Goal: Transaction & Acquisition: Book appointment/travel/reservation

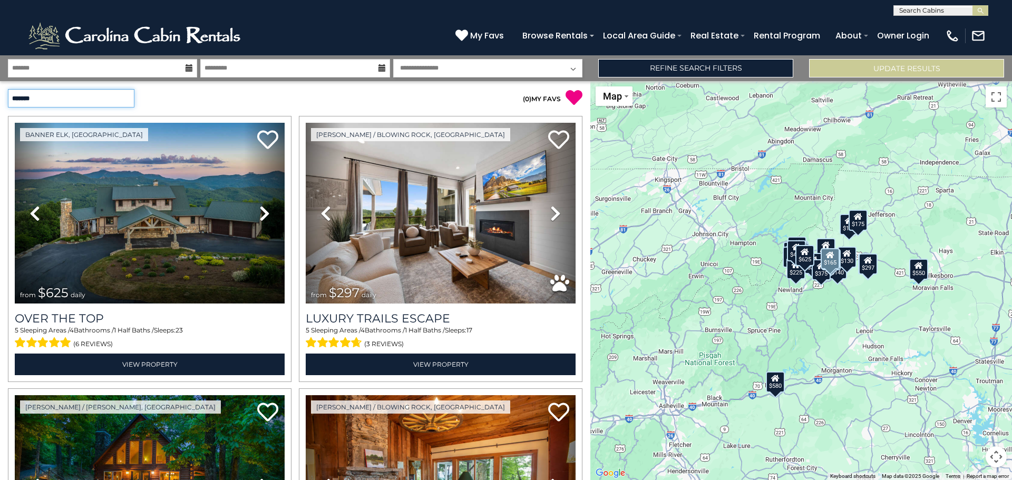
click at [127, 100] on select "**********" at bounding box center [71, 98] width 126 height 18
click at [8, 89] on select "**********" at bounding box center [71, 98] width 126 height 18
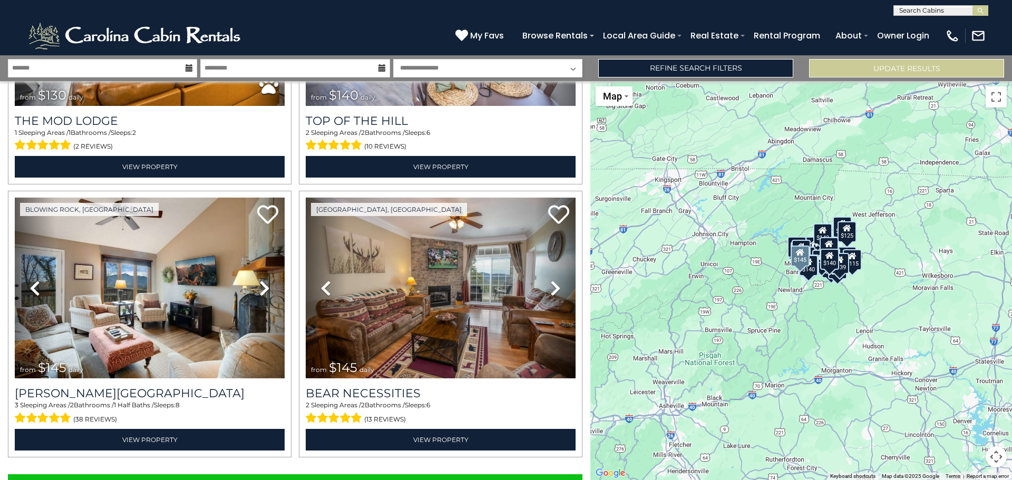
scroll to position [3756, 0]
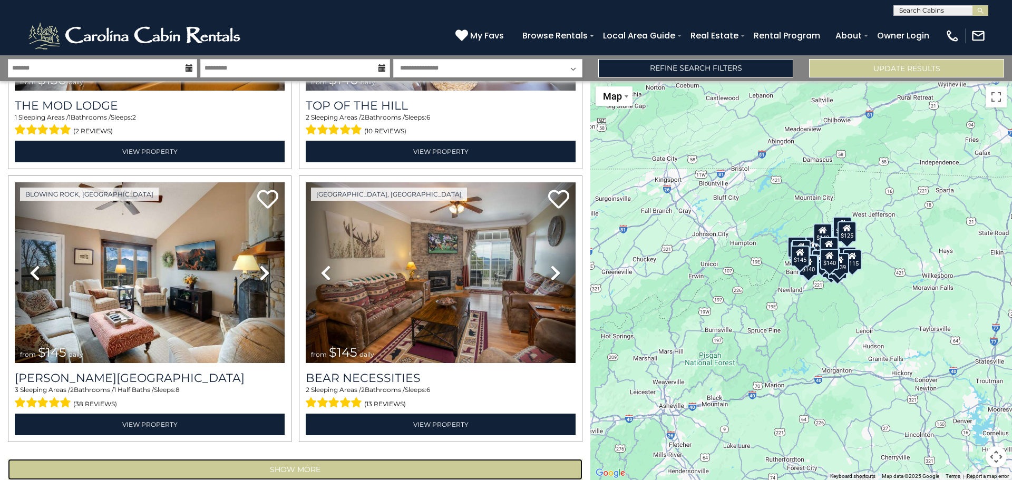
click at [440, 459] on button "Show More" at bounding box center [295, 469] width 574 height 21
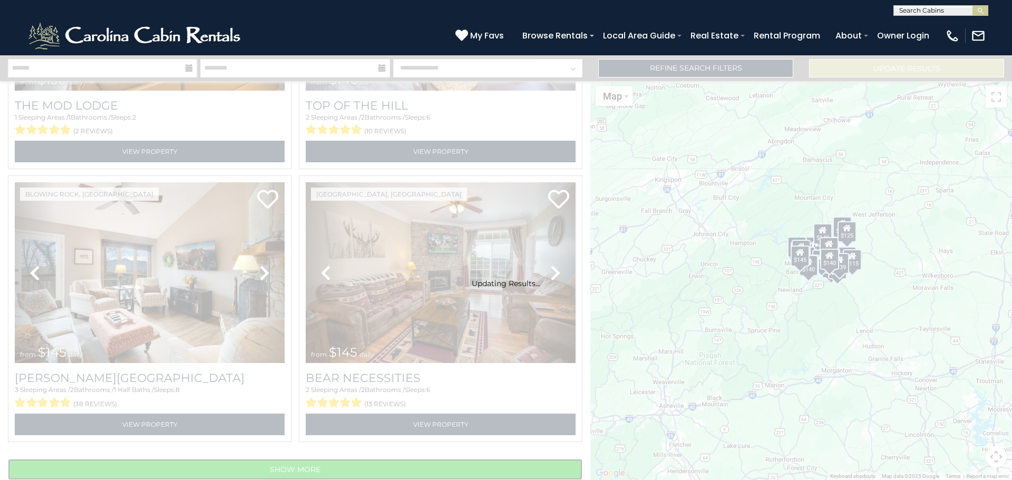
select select "**********"
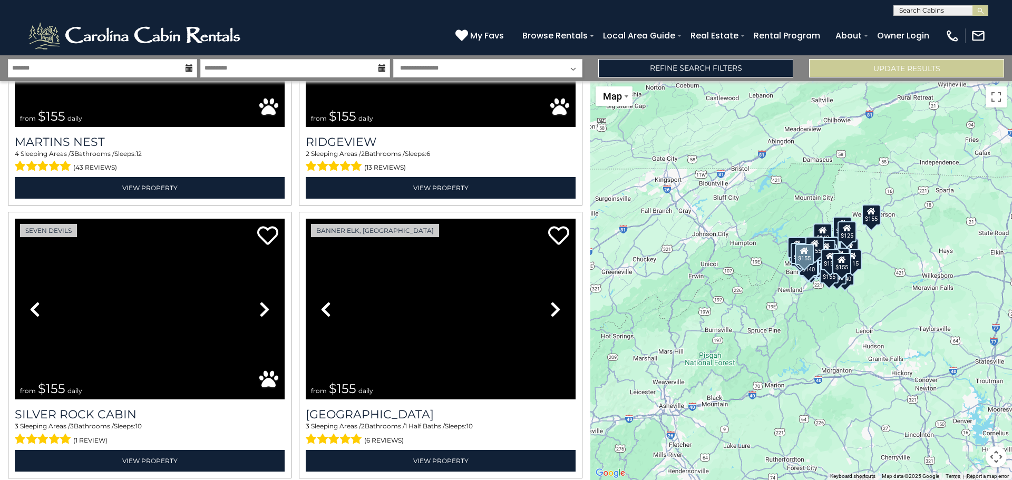
scroll to position [7275, 0]
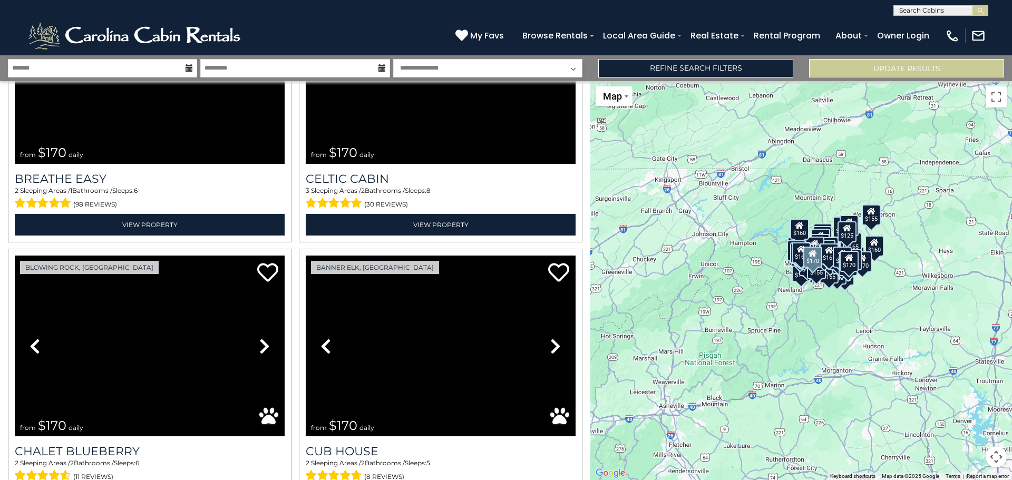
scroll to position [11337, 0]
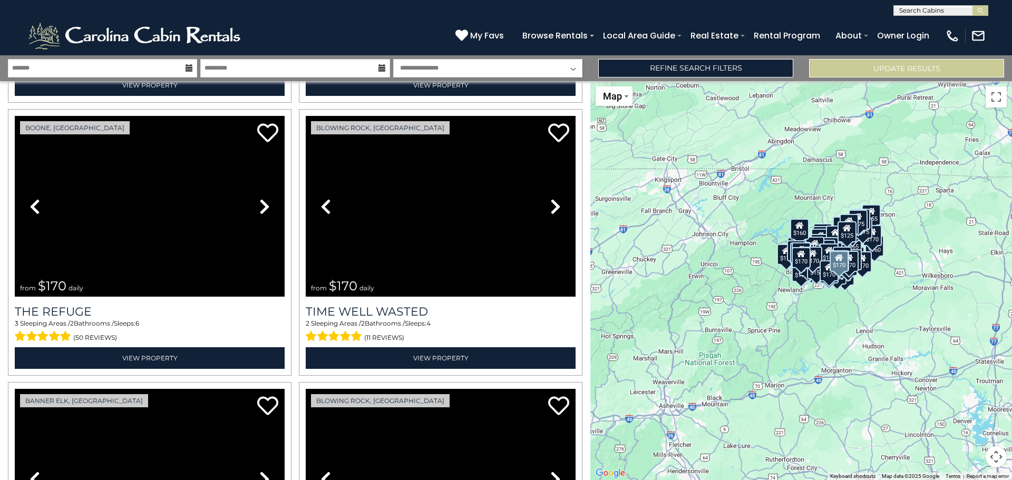
scroll to position [12602, 0]
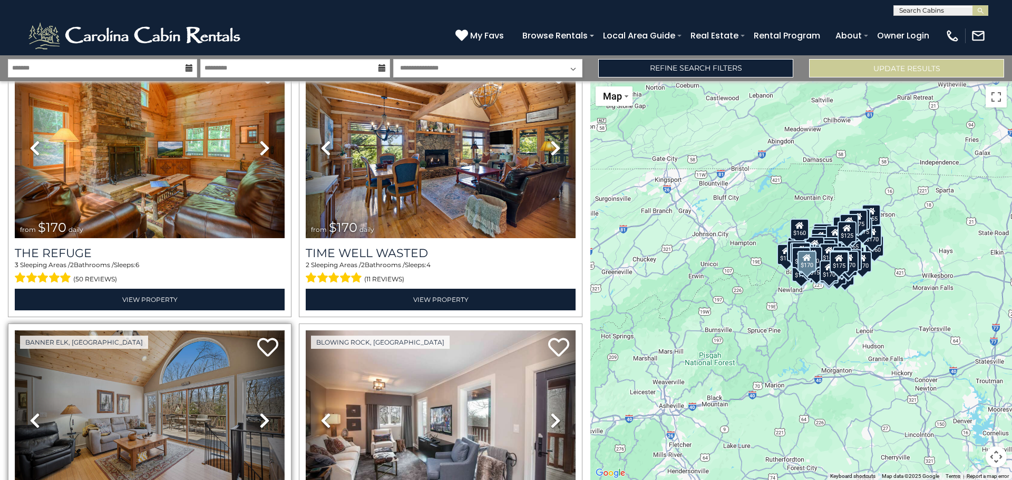
click at [169, 377] on img at bounding box center [150, 420] width 270 height 181
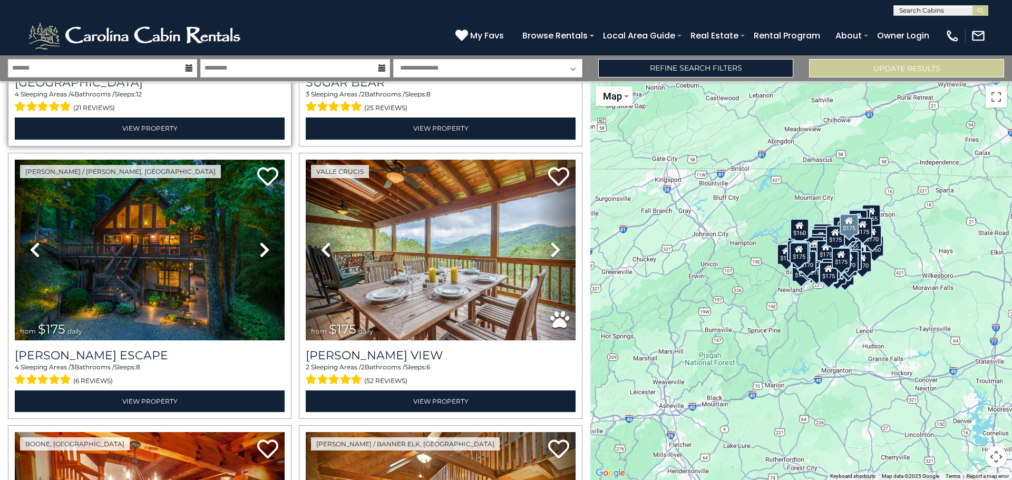
scroll to position [15394, 0]
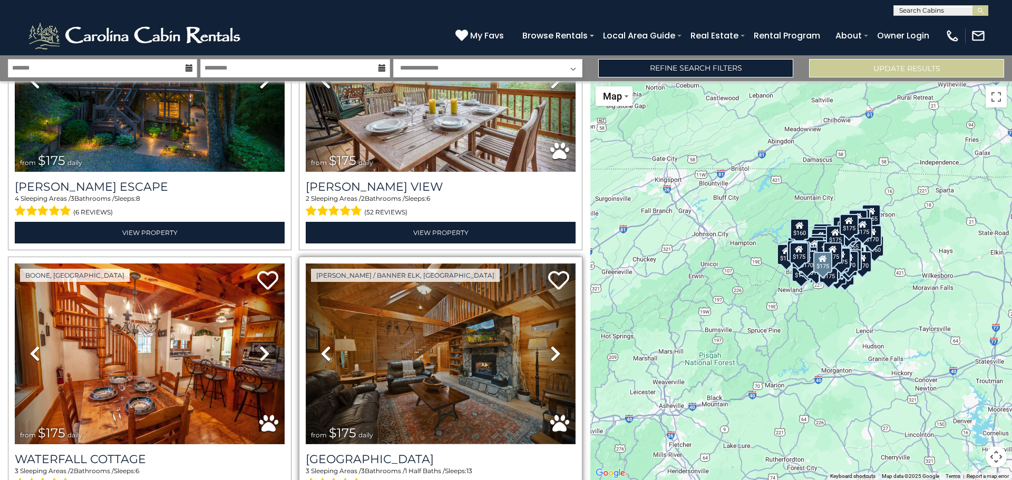
click at [402, 309] on img at bounding box center [441, 353] width 270 height 181
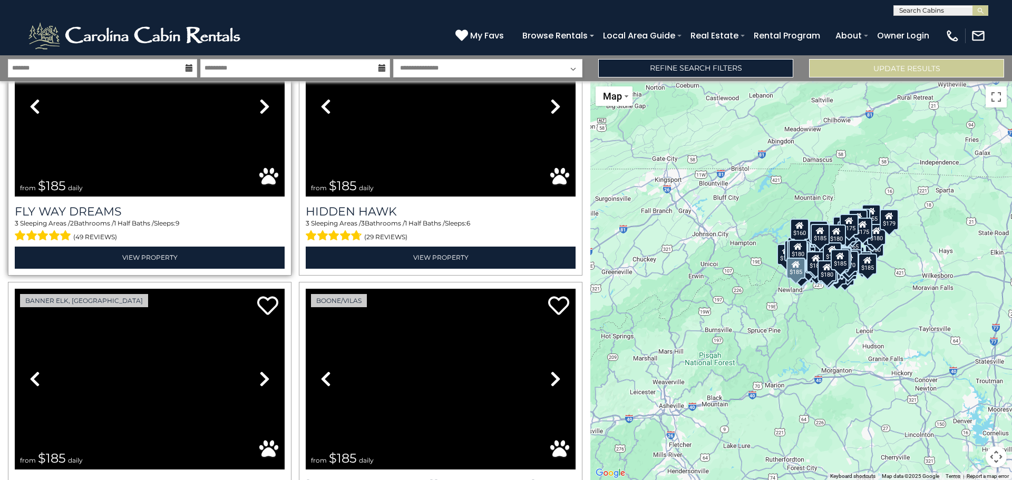
scroll to position [19460, 0]
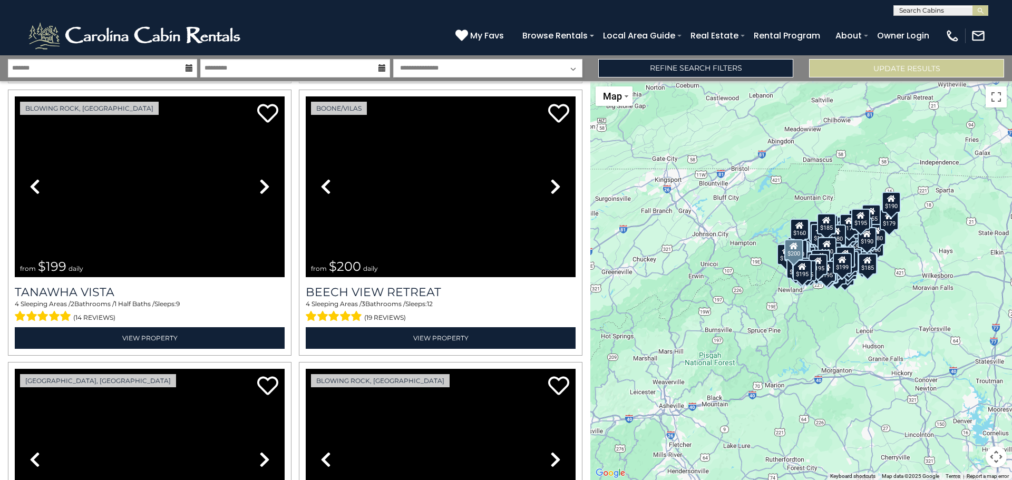
scroll to position [23522, 0]
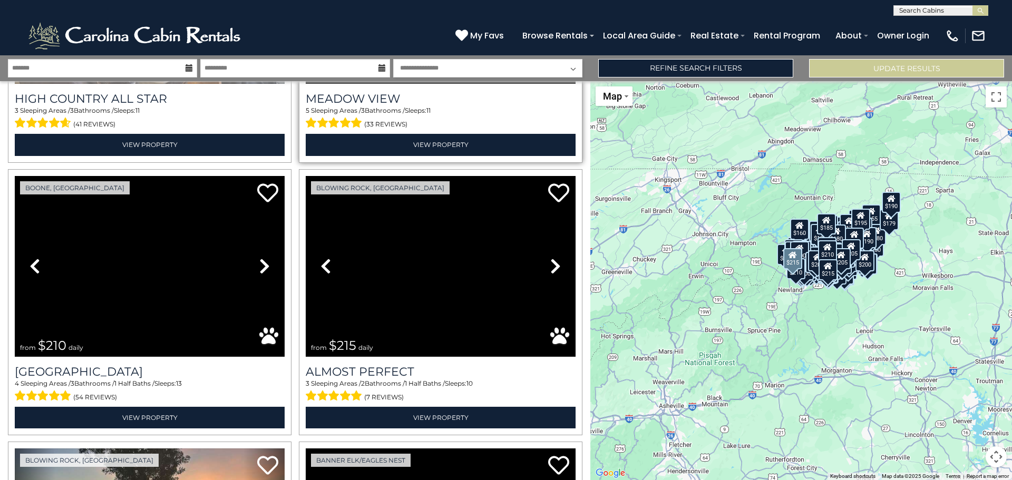
scroll to position [27525, 0]
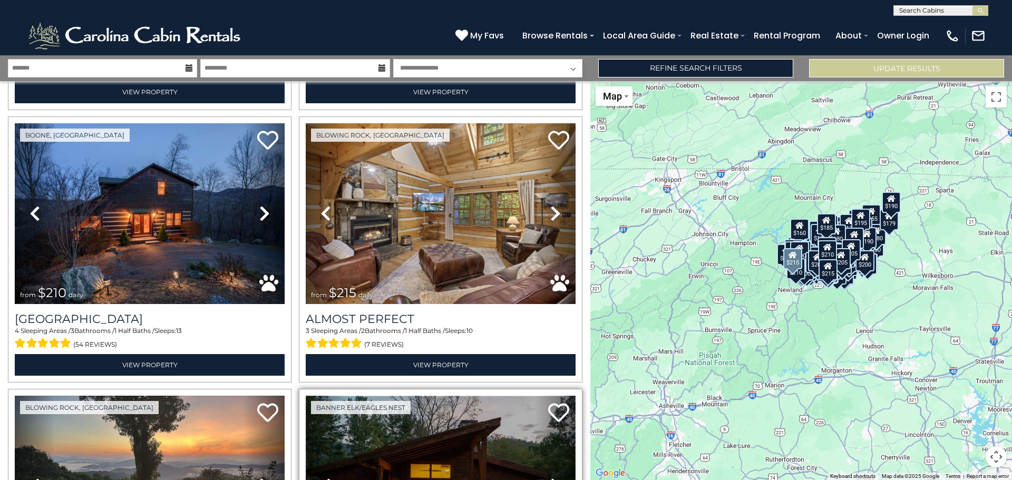
click at [437, 396] on img at bounding box center [441, 486] width 270 height 181
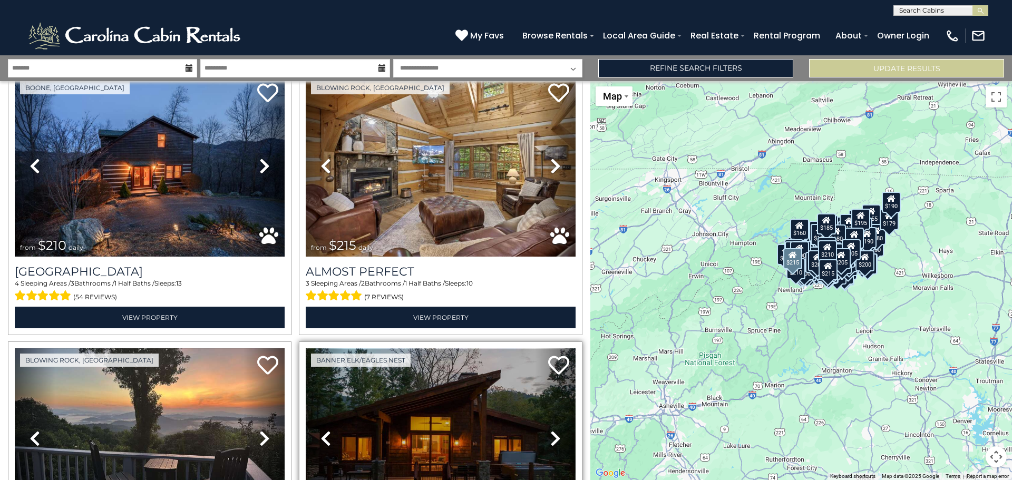
scroll to position [27583, 0]
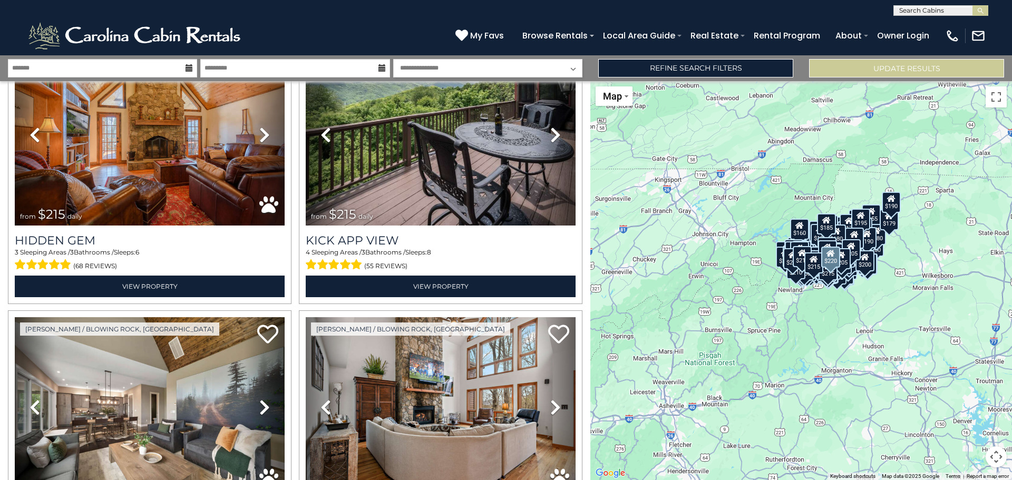
scroll to position [28426, 0]
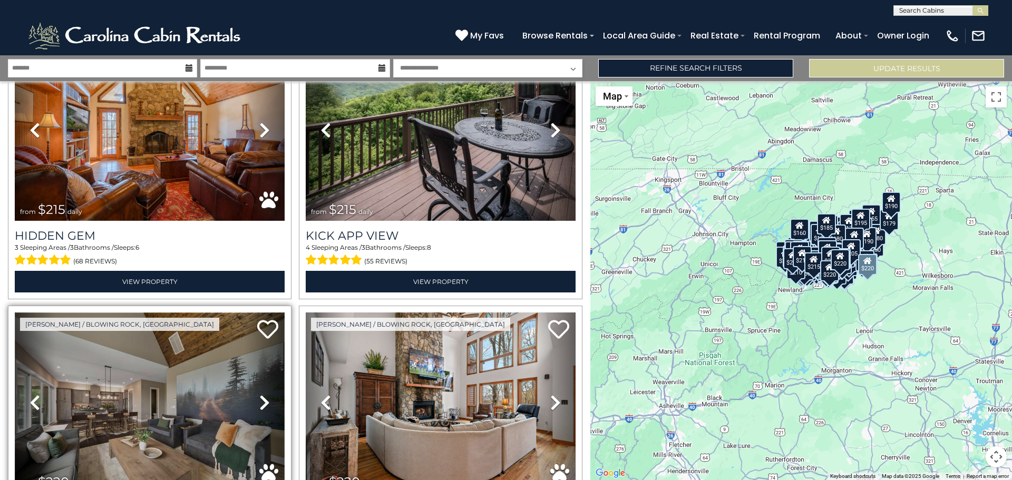
click at [146, 312] on img at bounding box center [150, 402] width 270 height 181
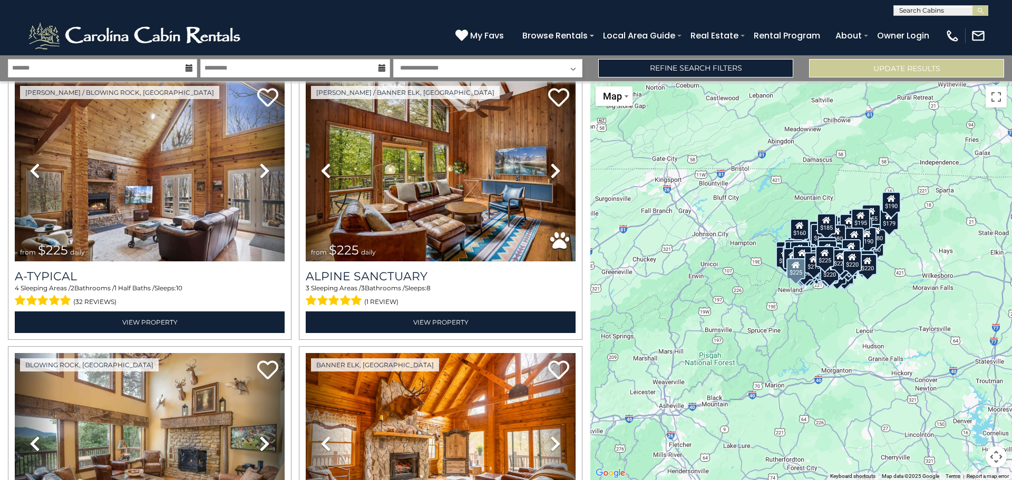
scroll to position [29480, 0]
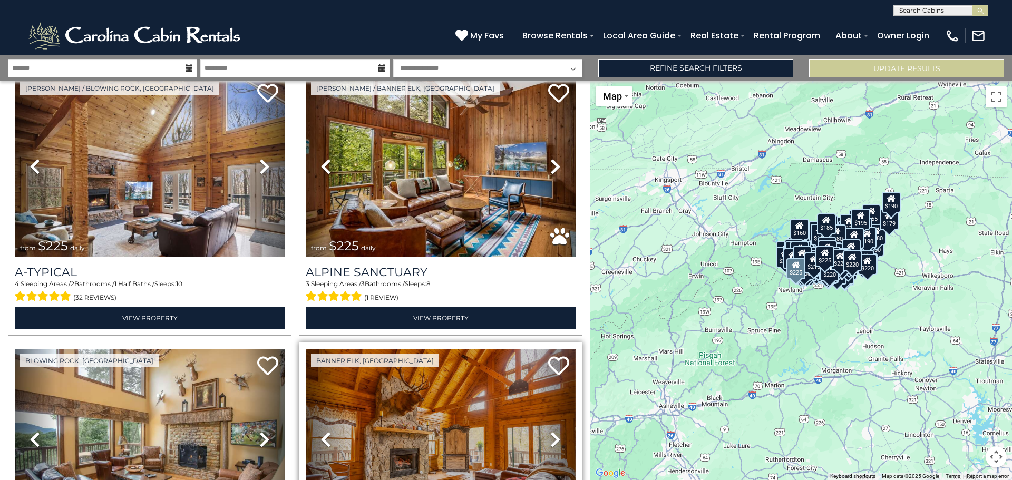
click at [449, 349] on img at bounding box center [441, 439] width 270 height 181
